Goal: Navigation & Orientation: Find specific page/section

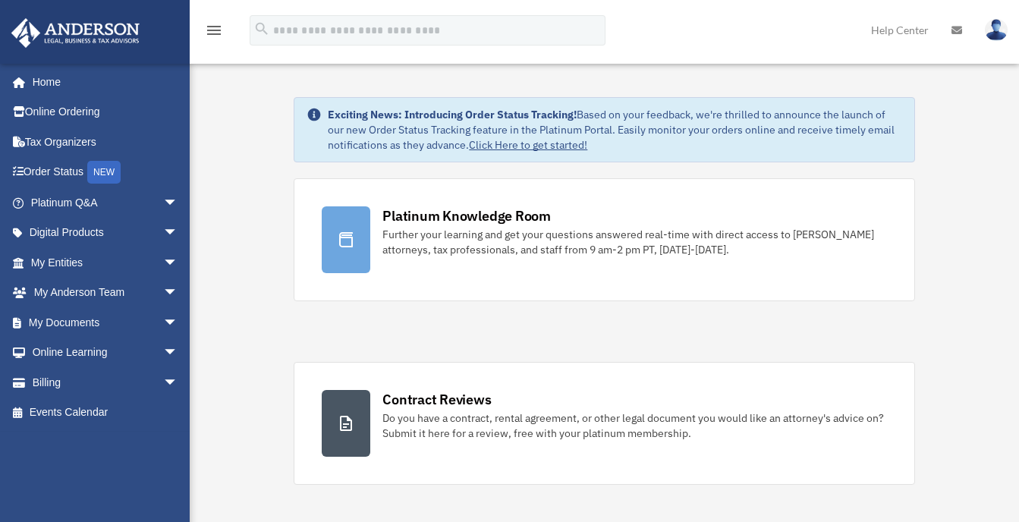
click at [998, 22] on img at bounding box center [996, 30] width 23 height 22
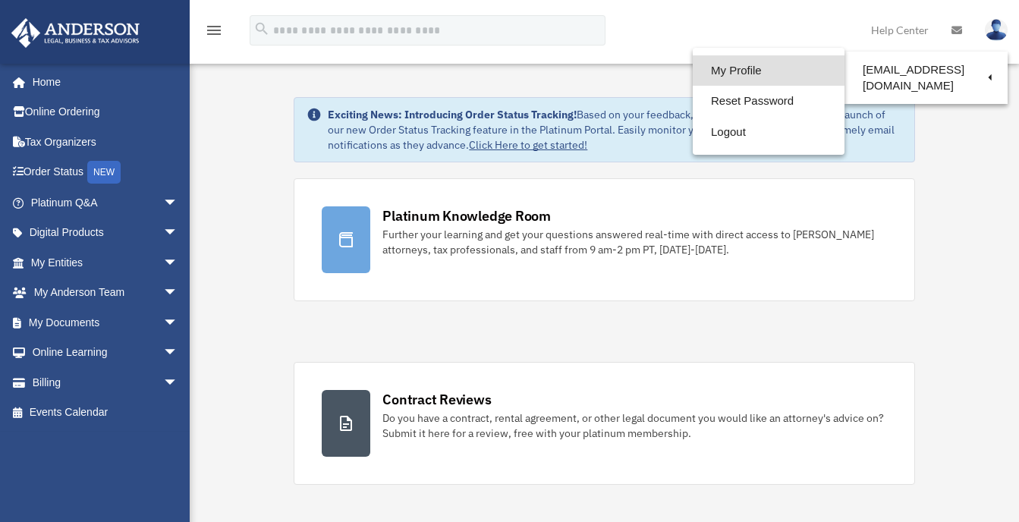
click at [724, 67] on link "My Profile" at bounding box center [769, 70] width 152 height 31
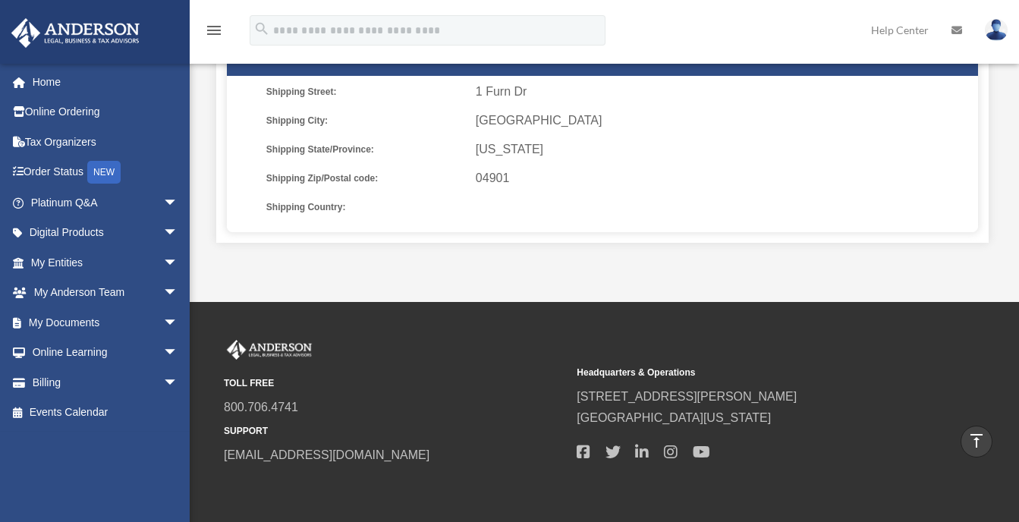
scroll to position [531, 0]
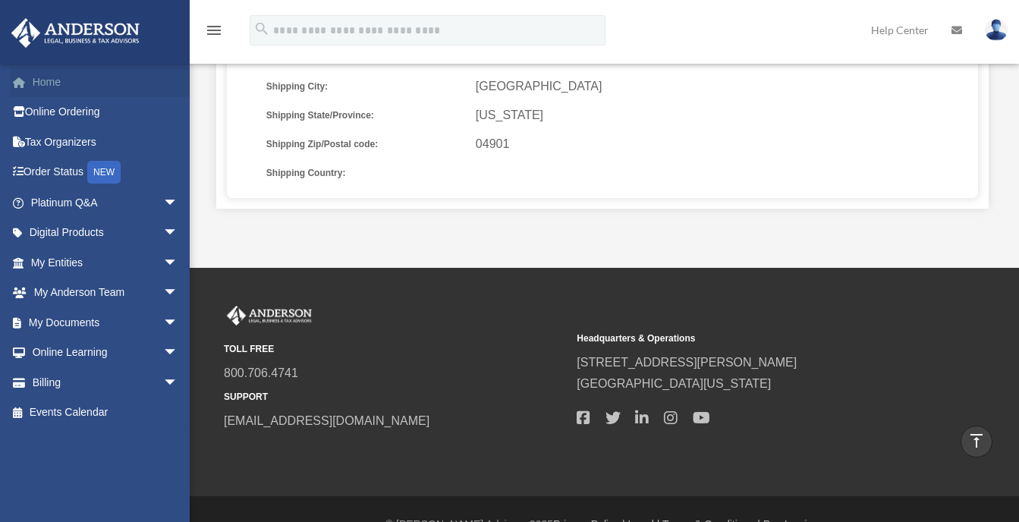
click at [56, 81] on link "Home" at bounding box center [106, 82] width 191 height 30
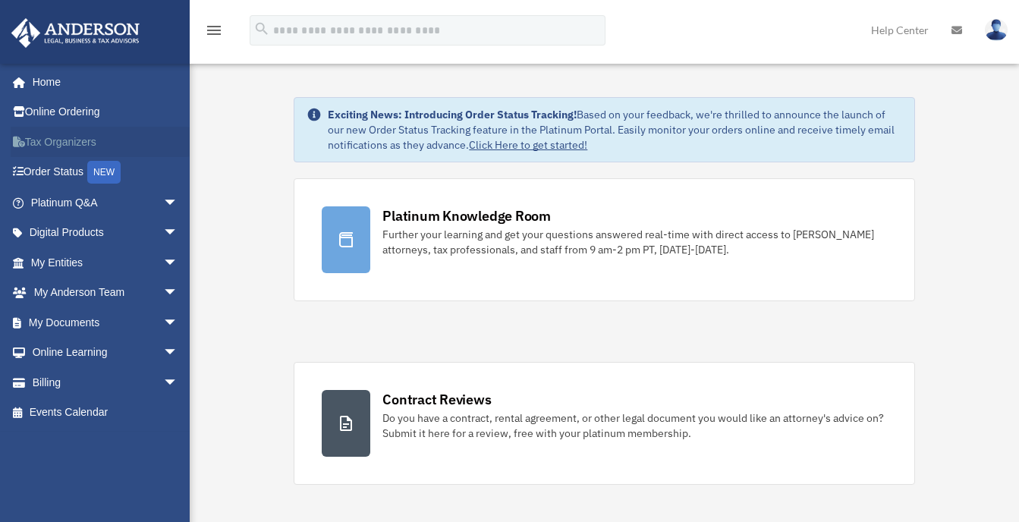
click at [55, 143] on link "Tax Organizers" at bounding box center [106, 142] width 191 height 30
click at [57, 263] on link "My Entities arrow_drop_down" at bounding box center [106, 262] width 191 height 30
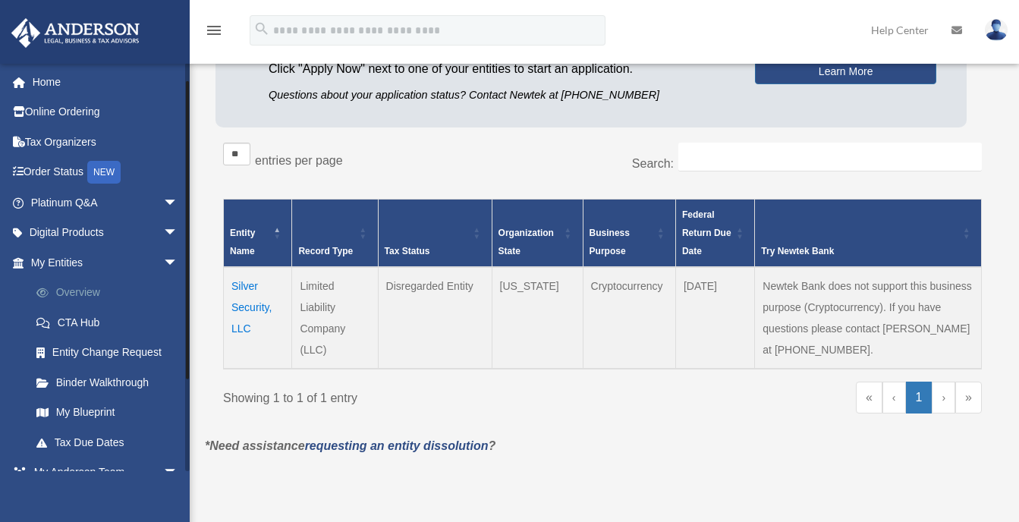
scroll to position [140, 0]
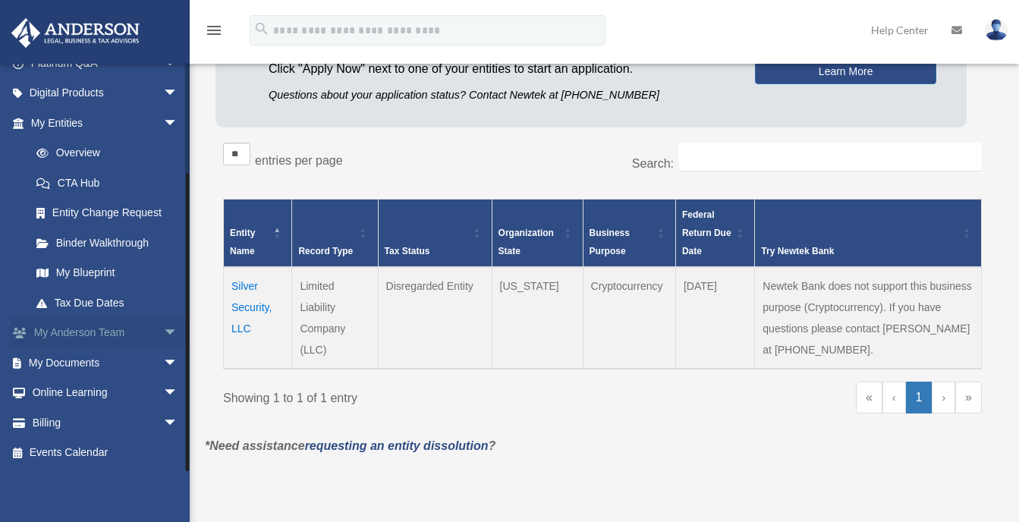
click at [97, 330] on link "My [PERSON_NAME] Team arrow_drop_down" at bounding box center [106, 333] width 191 height 30
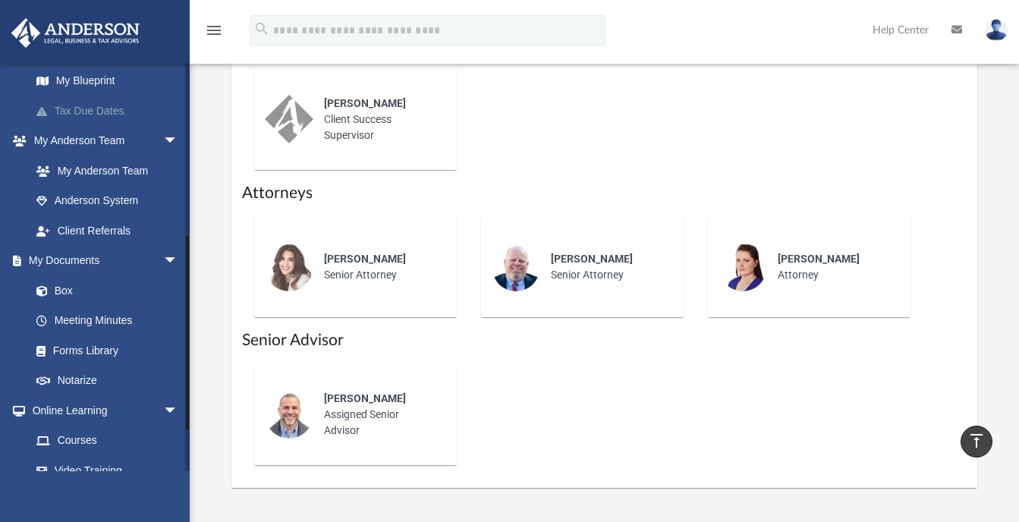
scroll to position [354, 0]
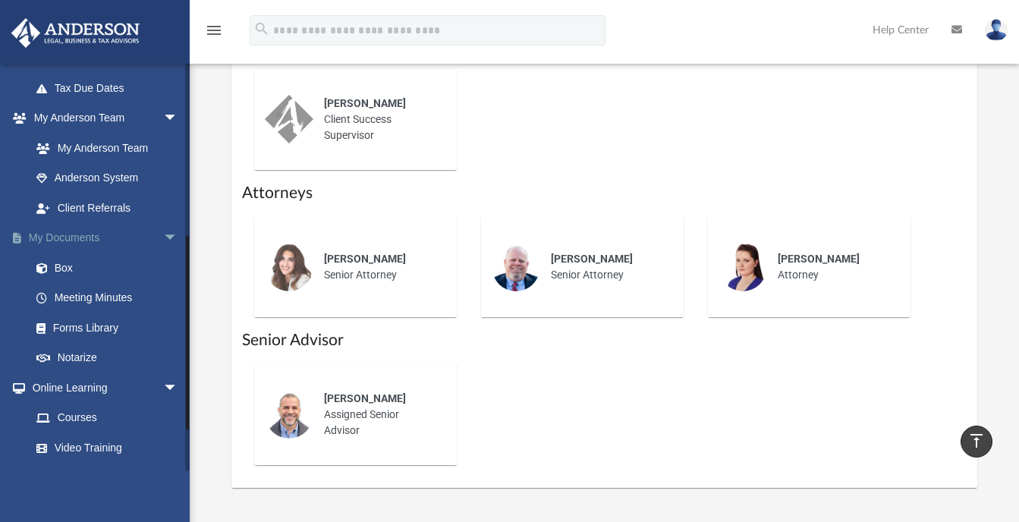
click at [70, 244] on link "My Documents arrow_drop_down" at bounding box center [106, 238] width 191 height 30
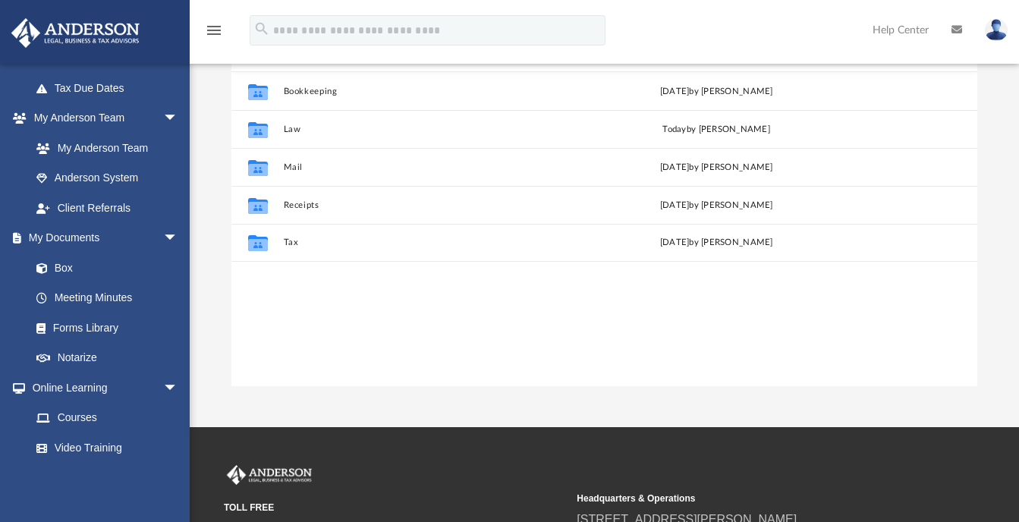
scroll to position [9, 0]
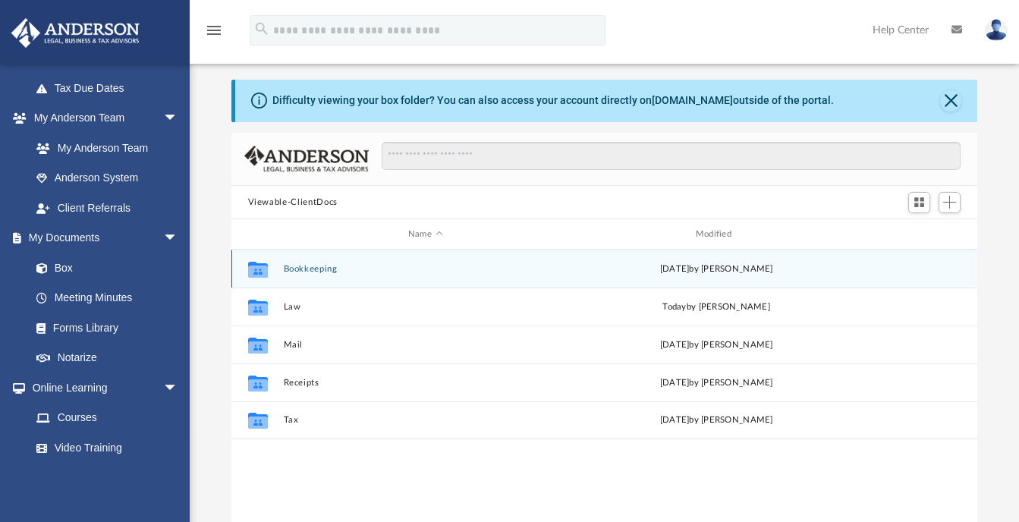
click at [313, 267] on button "Bookkeeping" at bounding box center [425, 269] width 285 height 10
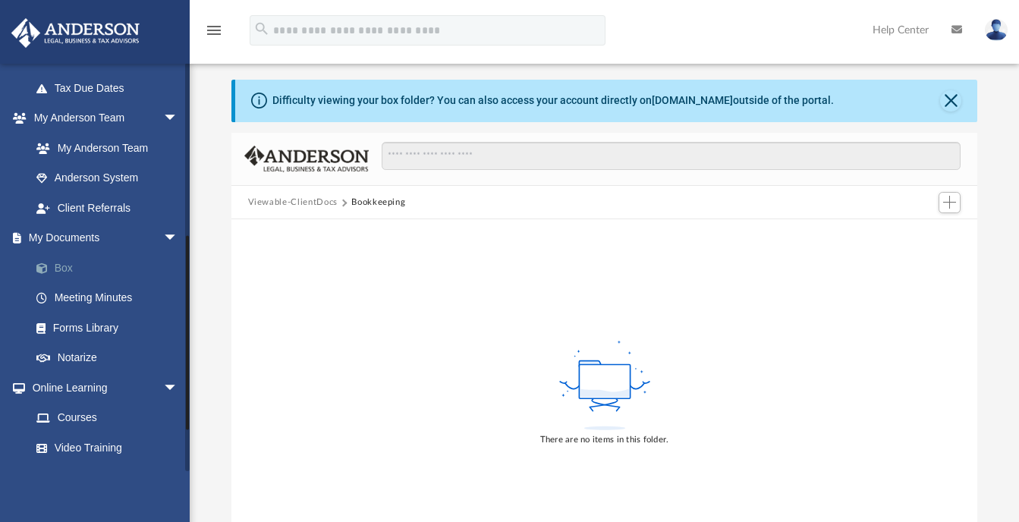
click at [65, 262] on link "Box" at bounding box center [111, 268] width 180 height 30
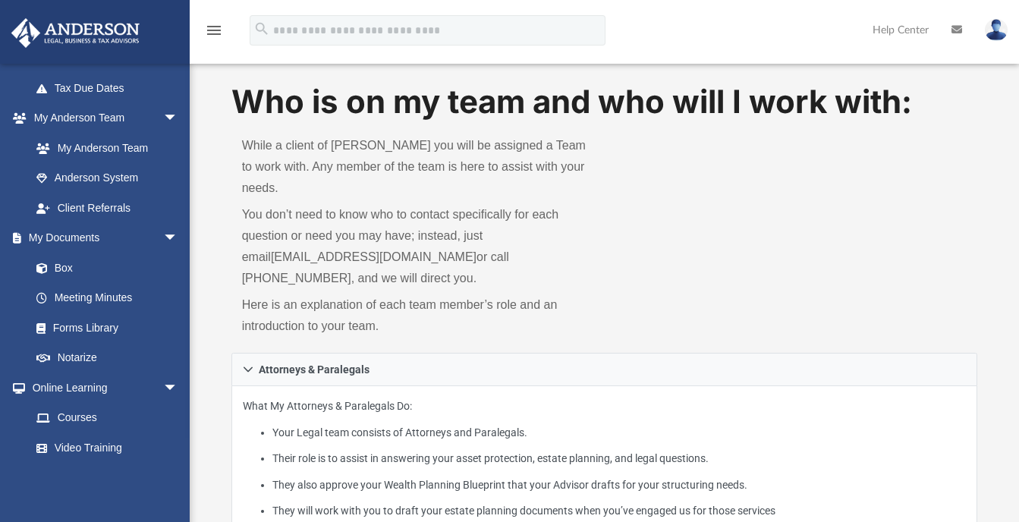
scroll to position [708, 0]
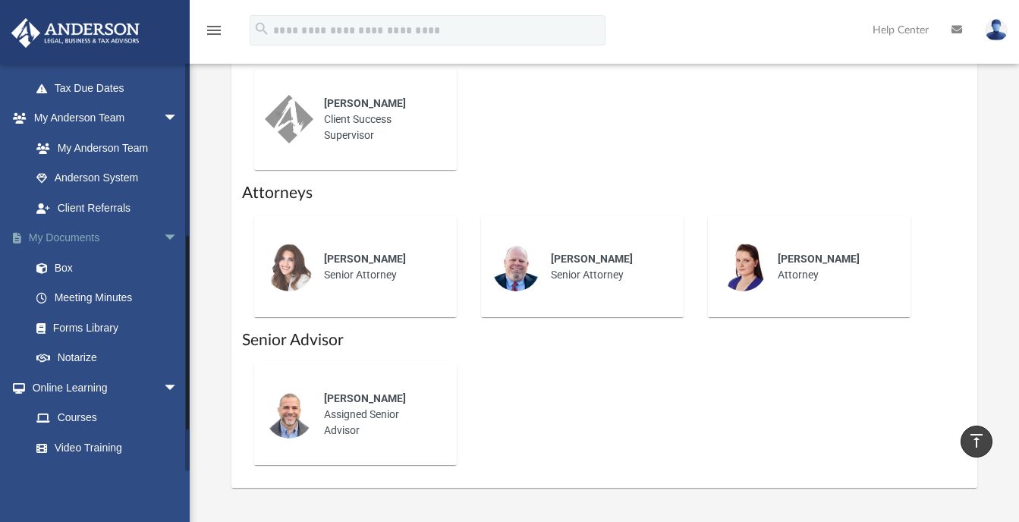
click at [96, 238] on link "My Documents arrow_drop_down" at bounding box center [106, 238] width 191 height 30
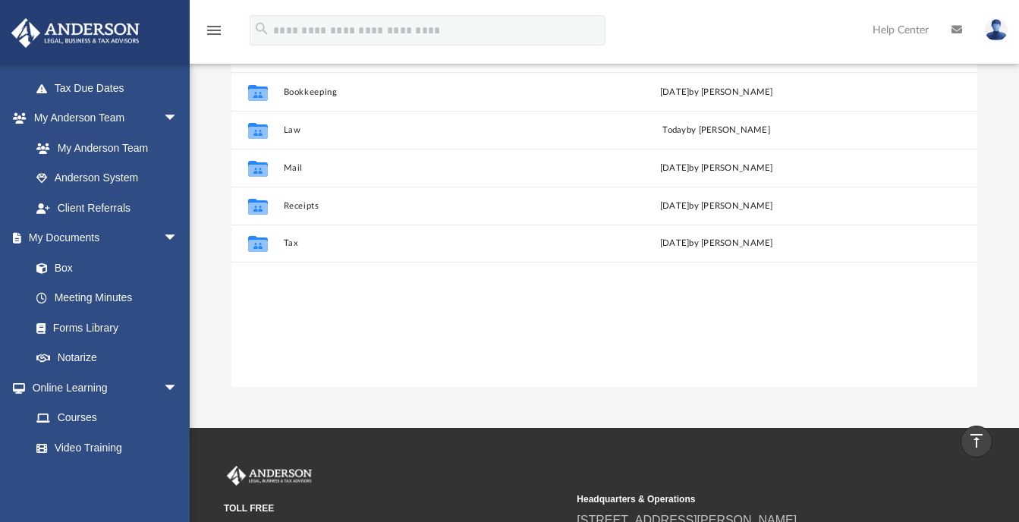
scroll to position [9, 0]
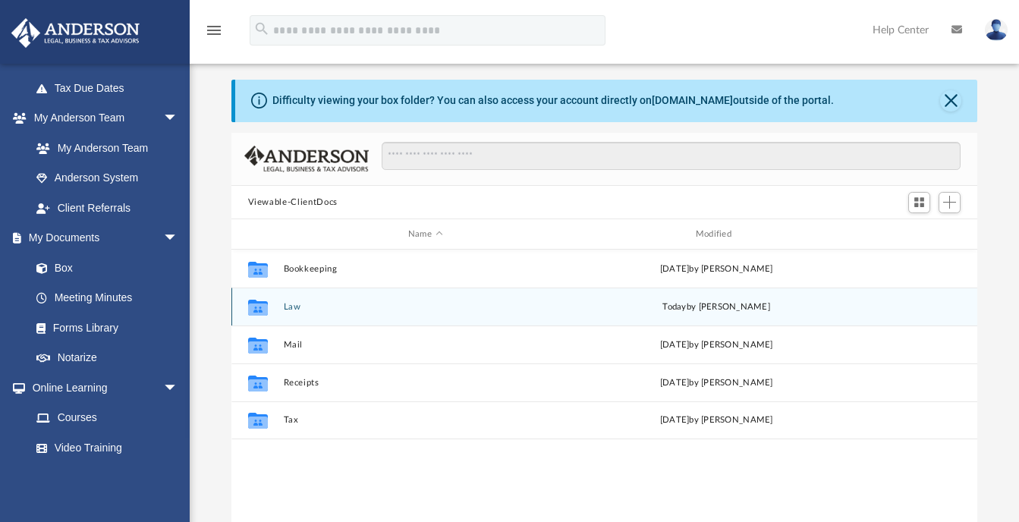
click at [273, 309] on div "Collaborated Folder" at bounding box center [257, 307] width 38 height 24
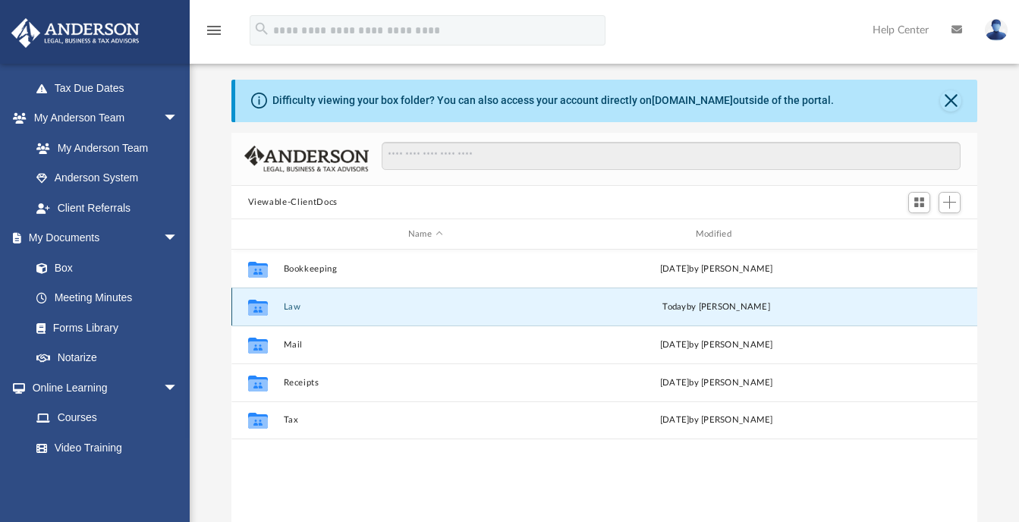
click at [254, 307] on icon "grid" at bounding box center [257, 310] width 20 height 12
drag, startPoint x: 254, startPoint y: 307, endPoint x: 301, endPoint y: 310, distance: 46.4
click at [301, 310] on button "Law" at bounding box center [425, 307] width 285 height 10
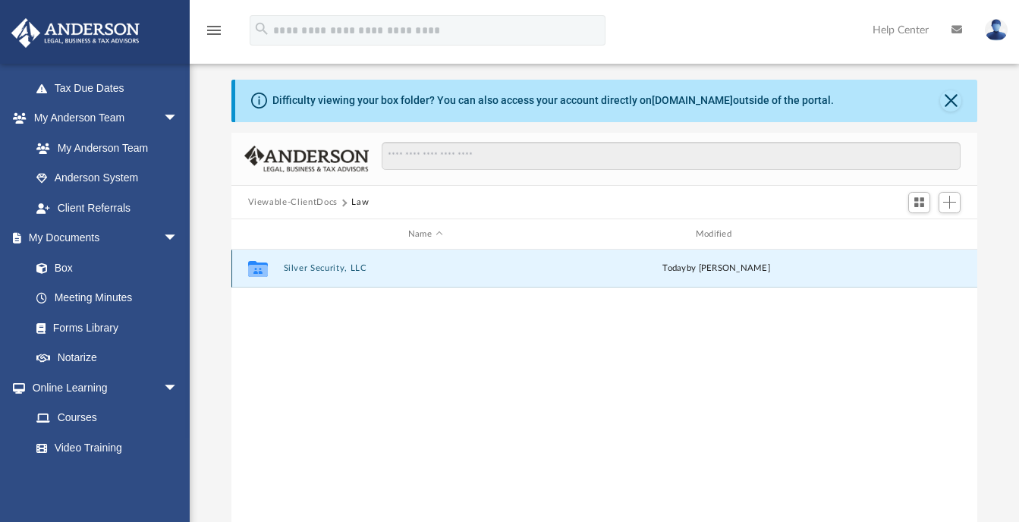
click at [312, 267] on button "Silver Security, LLC" at bounding box center [425, 269] width 285 height 10
click at [314, 266] on button "Initial Docs" at bounding box center [425, 269] width 285 height 10
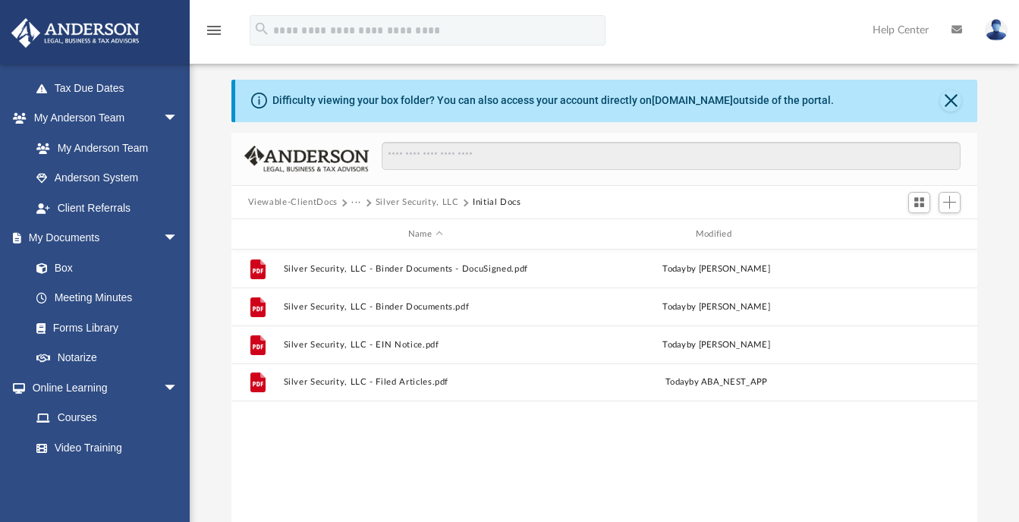
click at [998, 25] on img at bounding box center [996, 30] width 23 height 22
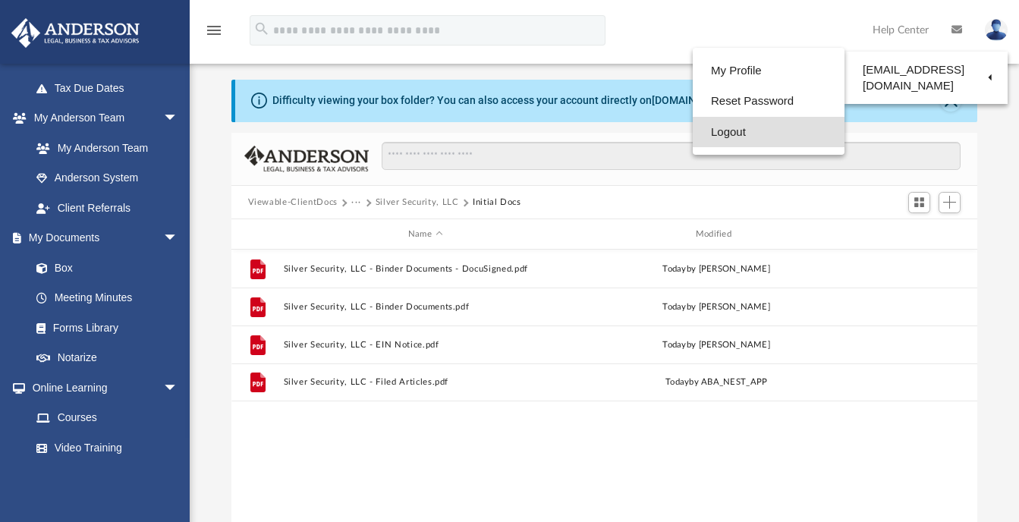
click at [713, 132] on link "Logout" at bounding box center [769, 132] width 152 height 31
